Goal: Find contact information: Find contact information

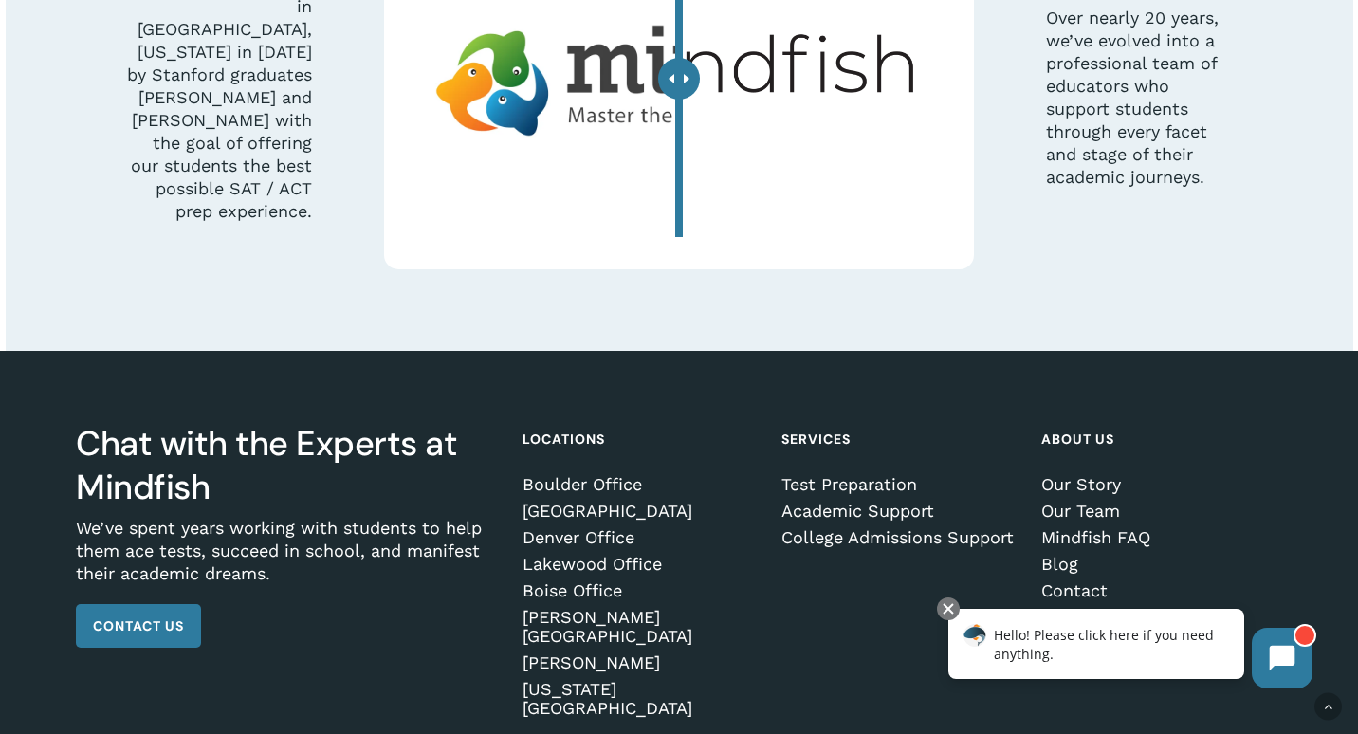
scroll to position [5558, 0]
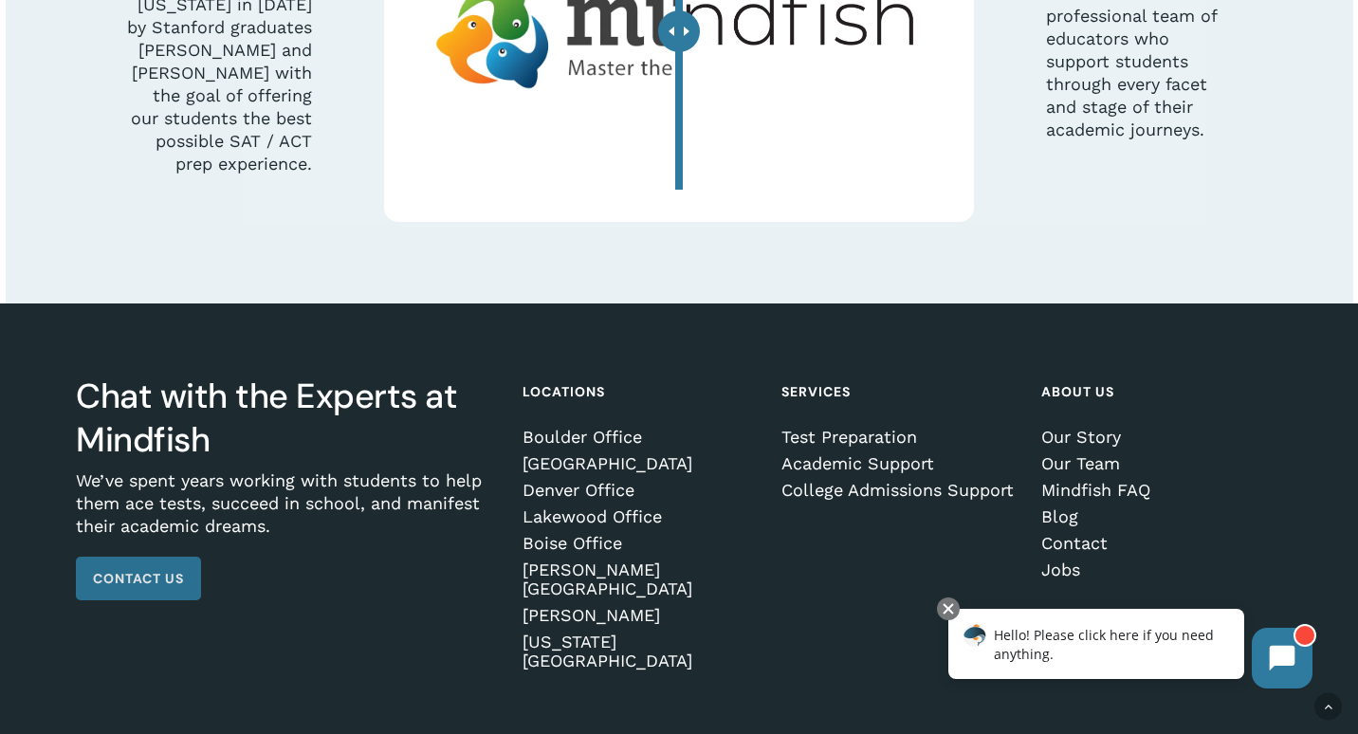
click at [161, 569] on span "Contact Us" at bounding box center [138, 578] width 91 height 19
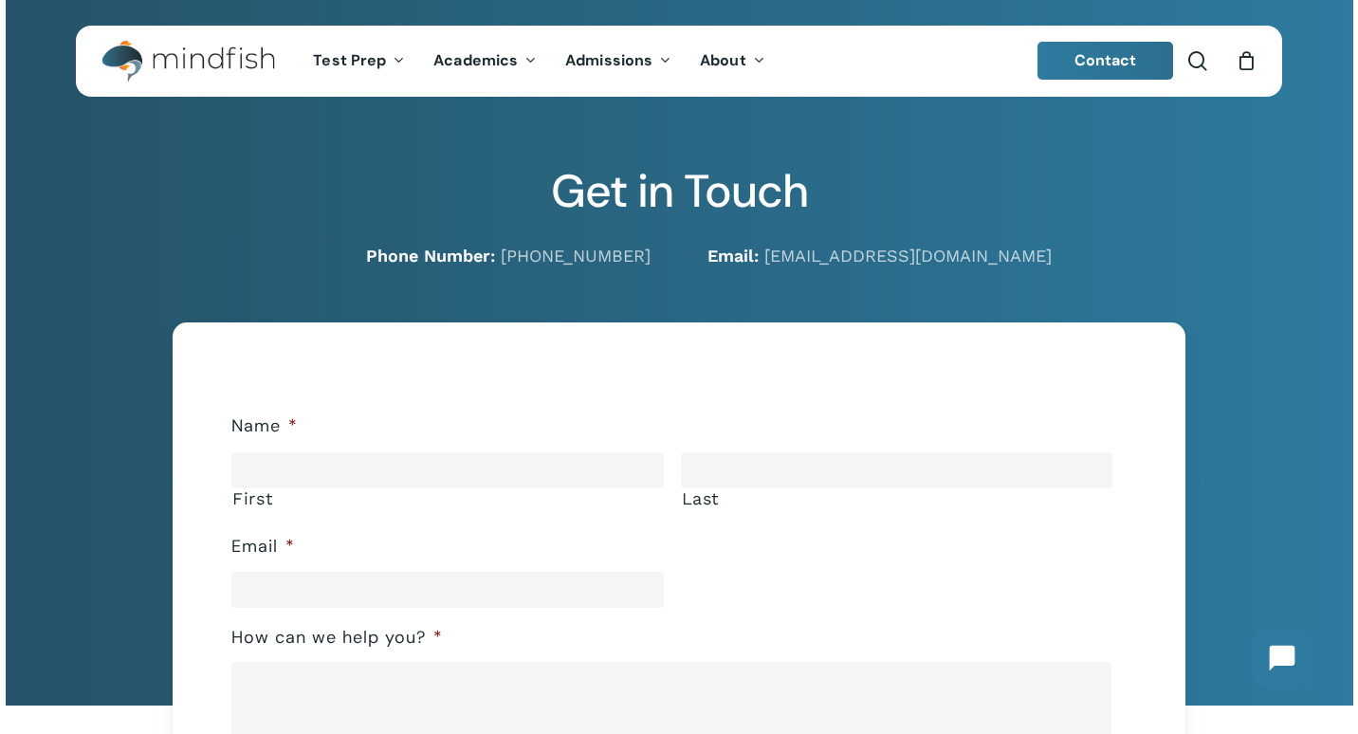
scroll to position [97, 0]
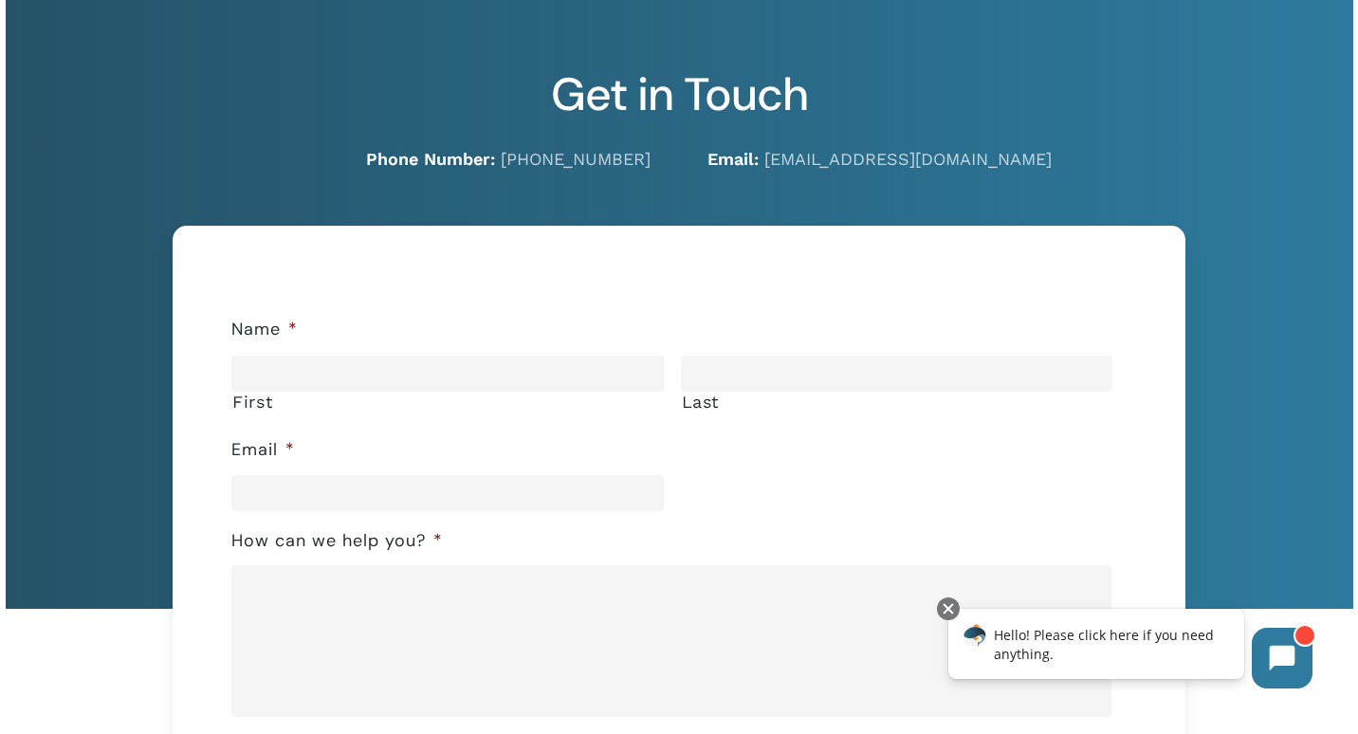
click at [582, 466] on li "Email *" at bounding box center [678, 465] width 895 height 90
